Goal: Task Accomplishment & Management: Use online tool/utility

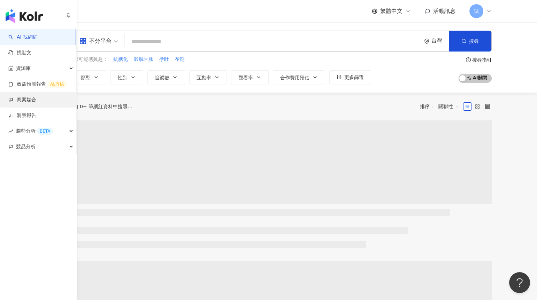
click at [28, 100] on link "商案媒合" at bounding box center [22, 100] width 28 height 7
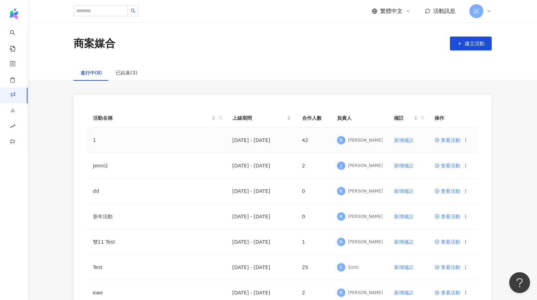
click at [192, 147] on td "1" at bounding box center [156, 140] width 139 height 25
click at [450, 145] on td "查看活動" at bounding box center [453, 140] width 49 height 25
click at [449, 141] on span "查看活動" at bounding box center [448, 140] width 26 height 5
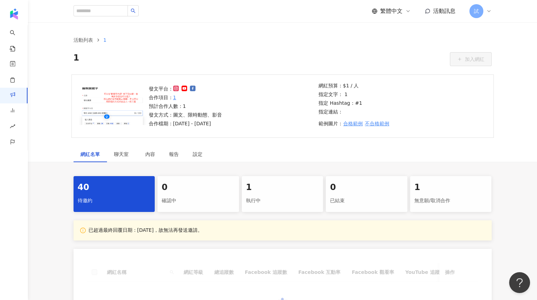
click at [262, 190] on div "1" at bounding box center [282, 188] width 73 height 12
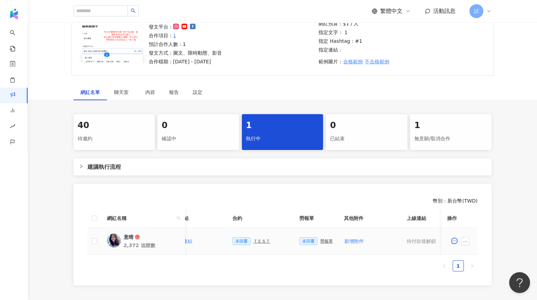
scroll to position [0, 150]
click at [326, 241] on div "勞報單" at bounding box center [327, 241] width 13 height 5
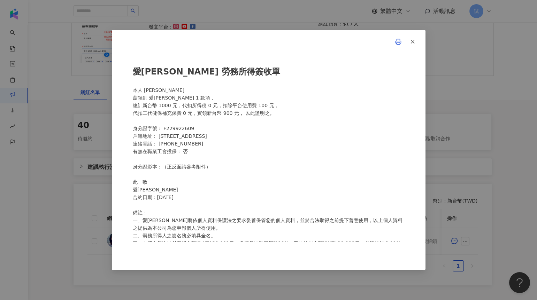
scroll to position [45, 0]
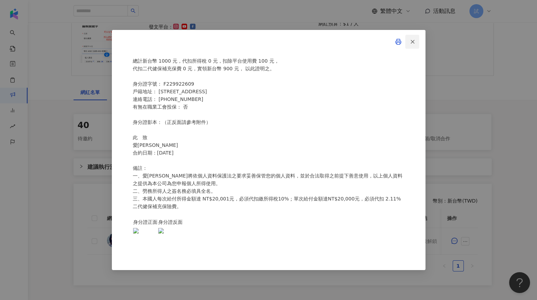
click at [412, 46] on button "button" at bounding box center [412, 42] width 14 height 14
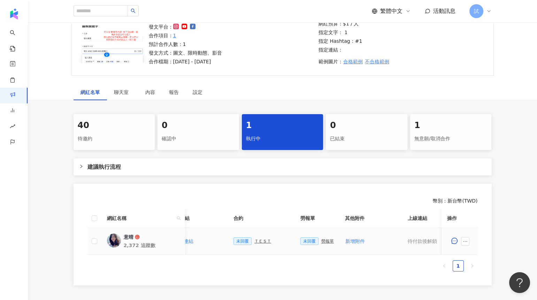
click at [253, 244] on div "未回覆 ＴＥＳＴ" at bounding box center [262, 242] width 56 height 8
click at [255, 243] on div "ＴＥＳＴ" at bounding box center [262, 241] width 17 height 5
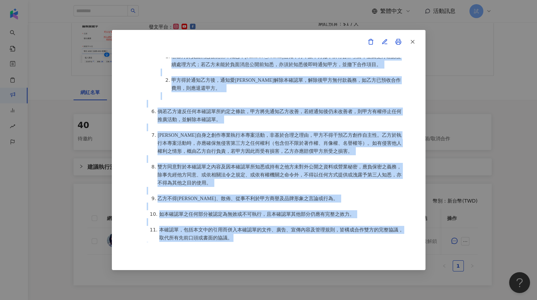
scroll to position [562, 0]
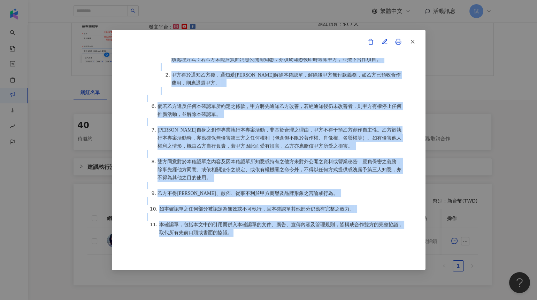
drag, startPoint x: 132, startPoint y: 95, endPoint x: 274, endPoint y: 225, distance: 192.6
click at [274, 225] on div "活動確認單 約定雙方 甲方名稱：愛[PERSON_NAME] 甲方公司負責人：負責人 甲方統一編號：12345678 甲方專案負責人：[PERSON_NAME…" at bounding box center [269, 150] width 272 height 185
copy div "lore ipsu：dol sitamet：con adipis：15394530 elitsed：doe temporinc：46119737 utlabo…"
click at [413, 41] on icon "button" at bounding box center [412, 42] width 6 height 6
